Goal: Information Seeking & Learning: Understand process/instructions

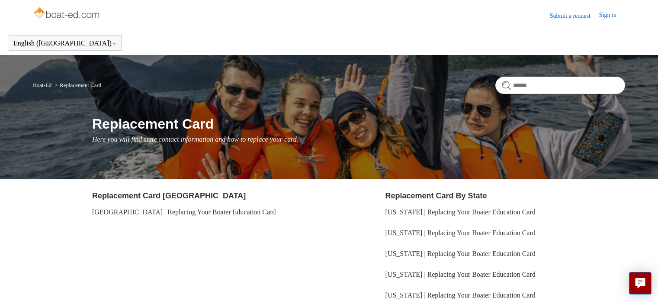
scroll to position [115, 0]
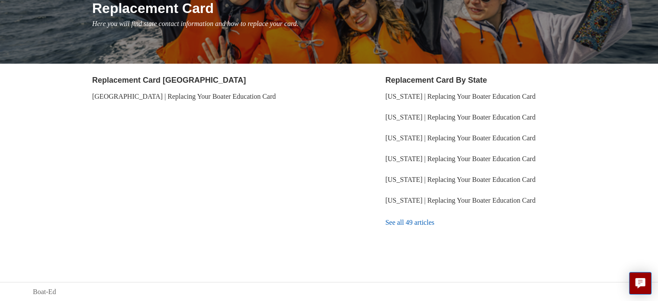
click at [416, 223] on link "See all 49 articles" at bounding box center [505, 222] width 240 height 23
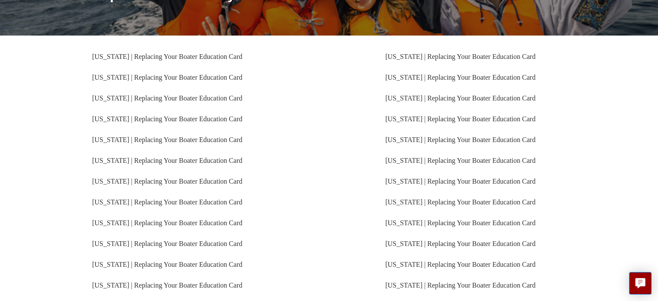
scroll to position [130, 0]
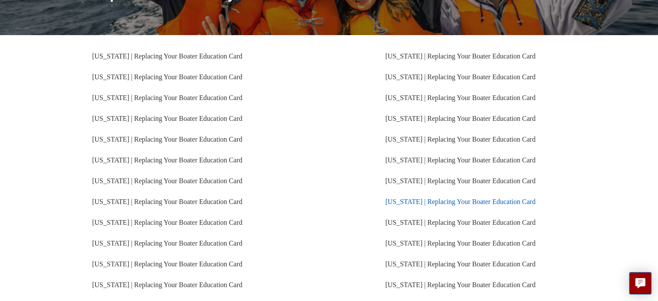
click at [450, 202] on link "[US_STATE] | Replacing Your Boater Education Card" at bounding box center [460, 201] width 150 height 7
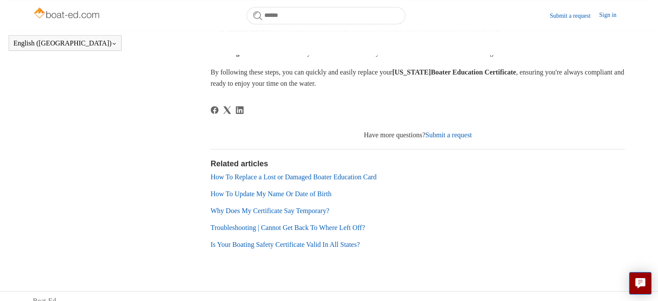
scroll to position [554, 0]
